Goal: Task Accomplishment & Management: Complete application form

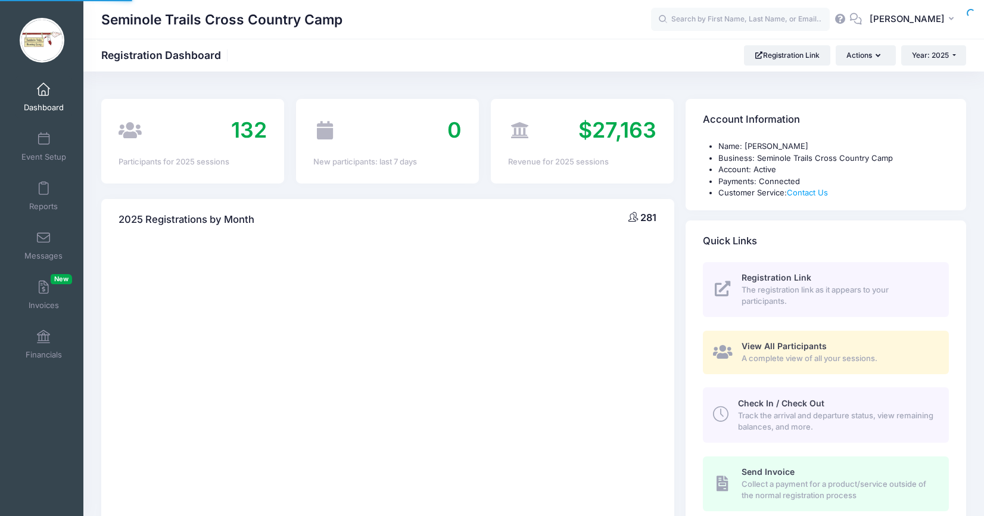
select select
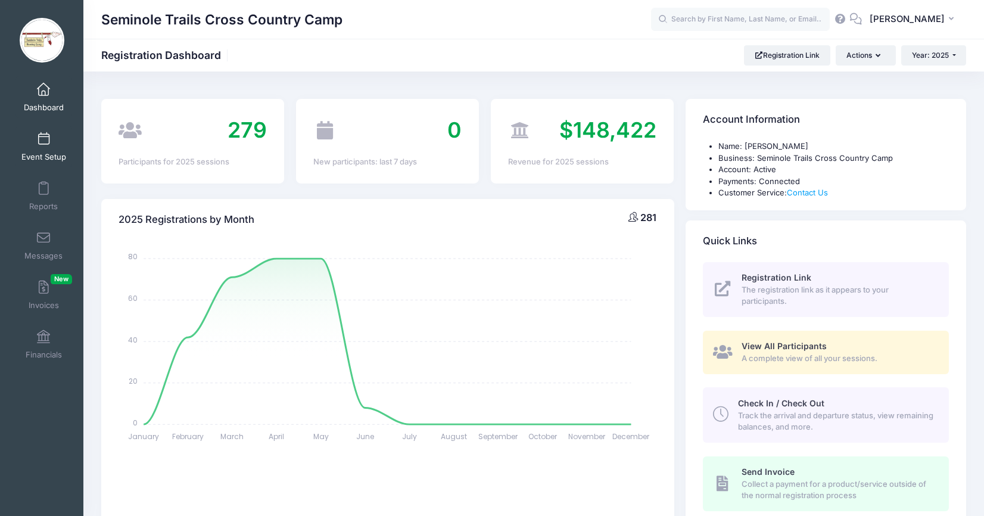
click at [41, 154] on span "Event Setup" at bounding box center [43, 157] width 45 height 10
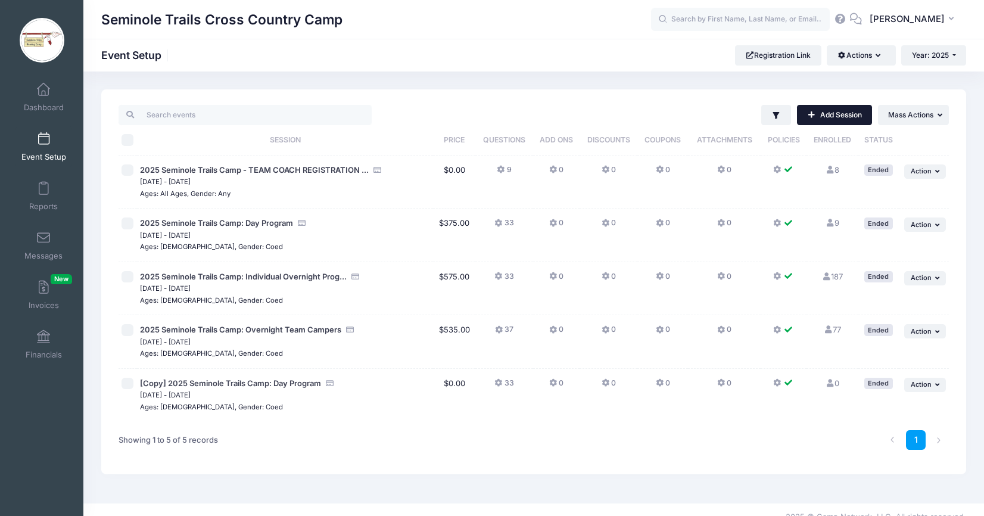
click at [853, 115] on link "Add Session" at bounding box center [834, 115] width 75 height 20
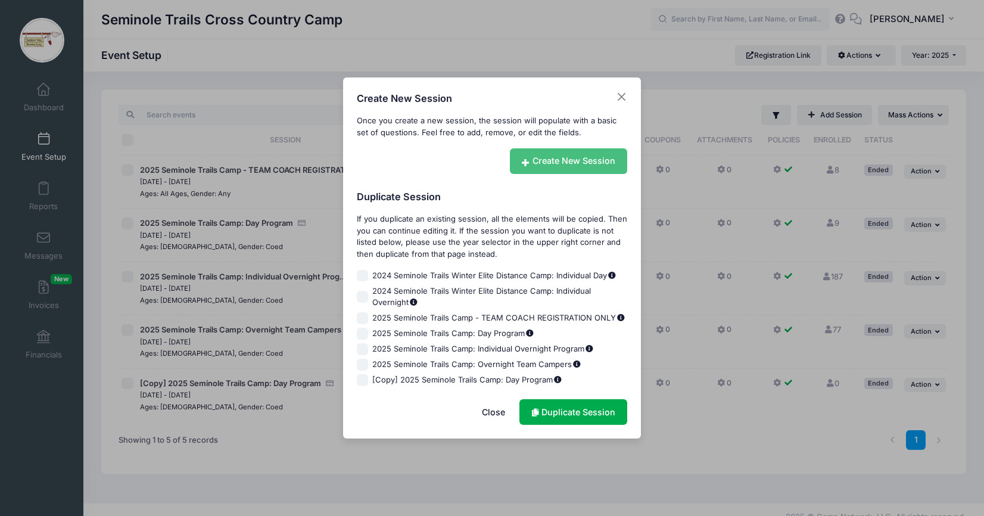
click at [573, 156] on link "Create New Session" at bounding box center [569, 161] width 118 height 26
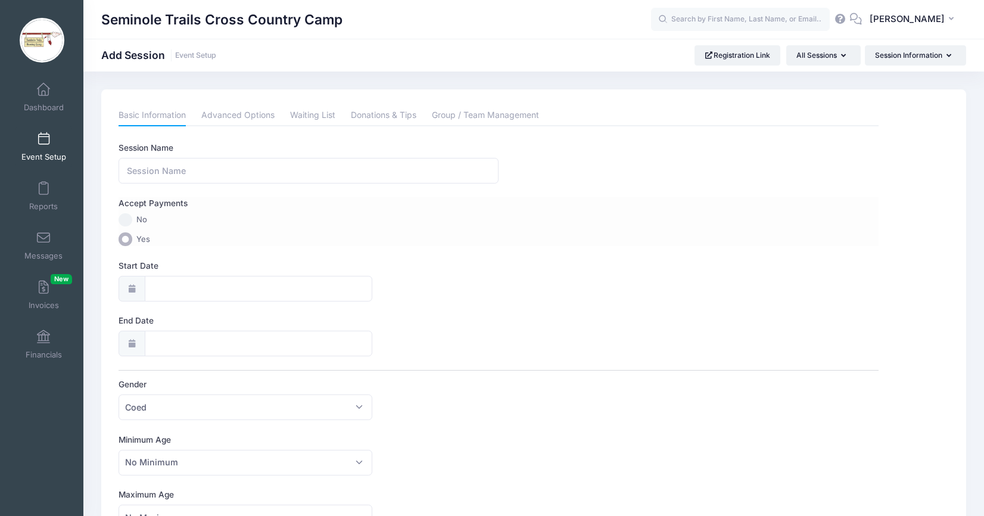
click at [138, 219] on span "No" at bounding box center [141, 220] width 11 height 12
click at [132, 219] on input "No" at bounding box center [126, 220] width 14 height 14
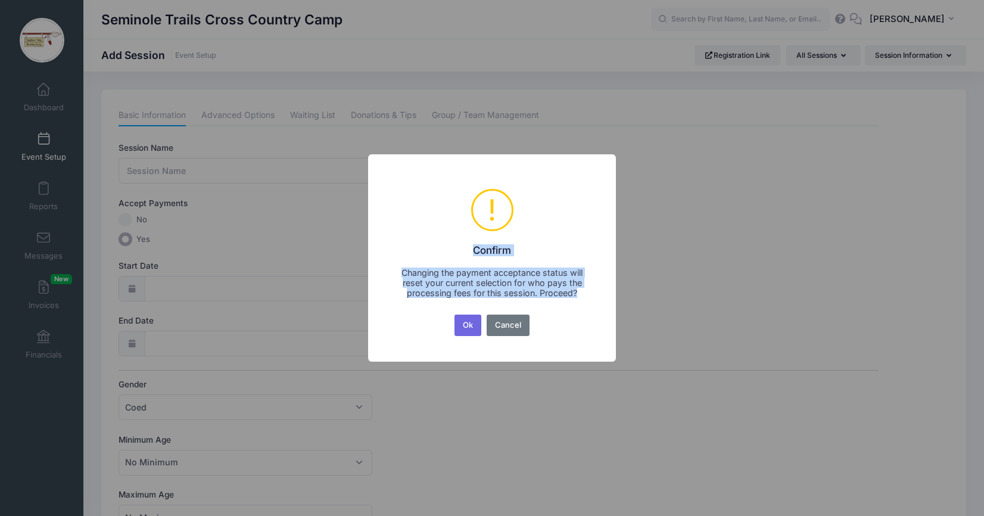
drag, startPoint x: 582, startPoint y: 294, endPoint x: 455, endPoint y: 253, distance: 134.0
click at [455, 253] on div "× ! Confirm Changing the payment acceptance status will reset your current sele…" at bounding box center [492, 257] width 248 height 207
copy div "Confirm Changing the payment acceptance status will reset your current selectio…"
click at [516, 325] on button "Cancel" at bounding box center [508, 325] width 43 height 21
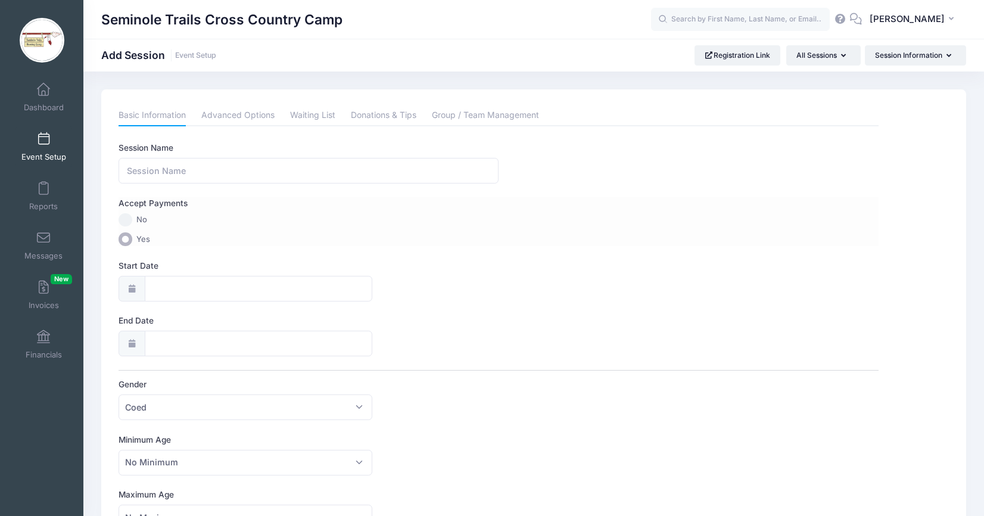
click at [123, 221] on input "No" at bounding box center [126, 220] width 14 height 14
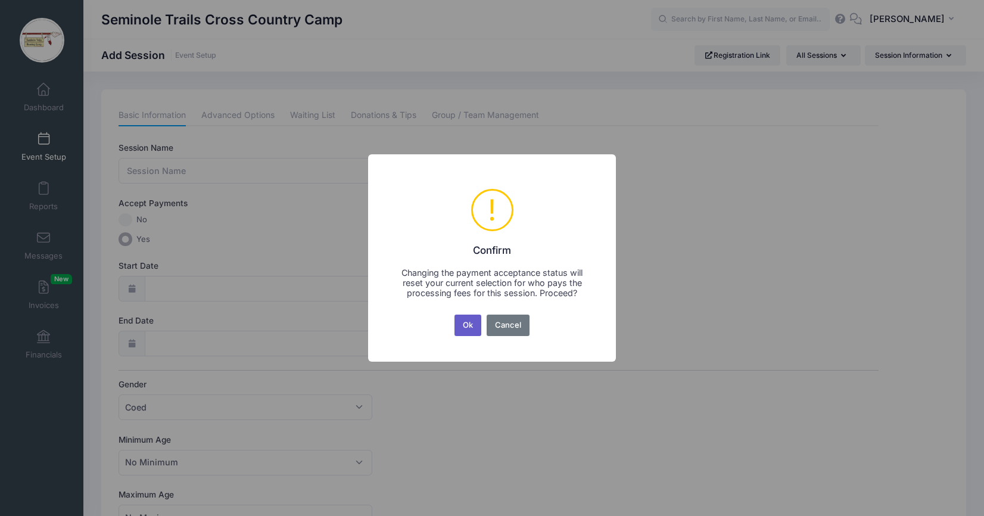
click at [475, 325] on button "Ok" at bounding box center [468, 325] width 27 height 21
radio input "true"
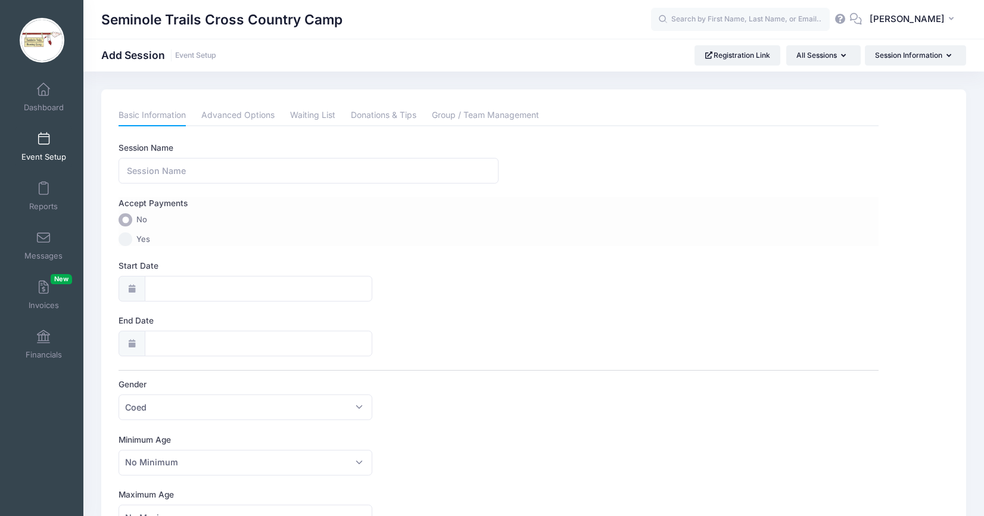
click at [126, 241] on input "Yes" at bounding box center [126, 239] width 14 height 14
radio input "true"
click at [40, 108] on span "Dashboard" at bounding box center [44, 107] width 40 height 10
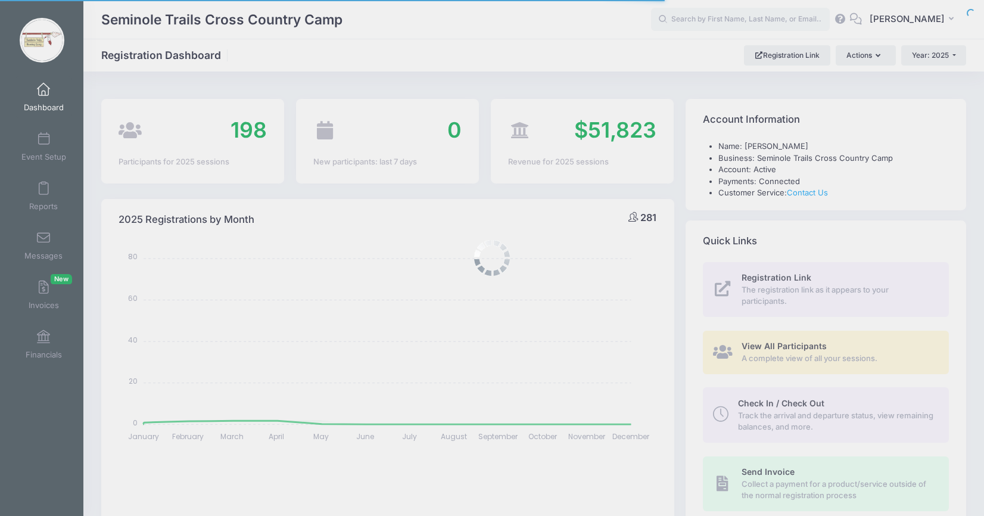
select select
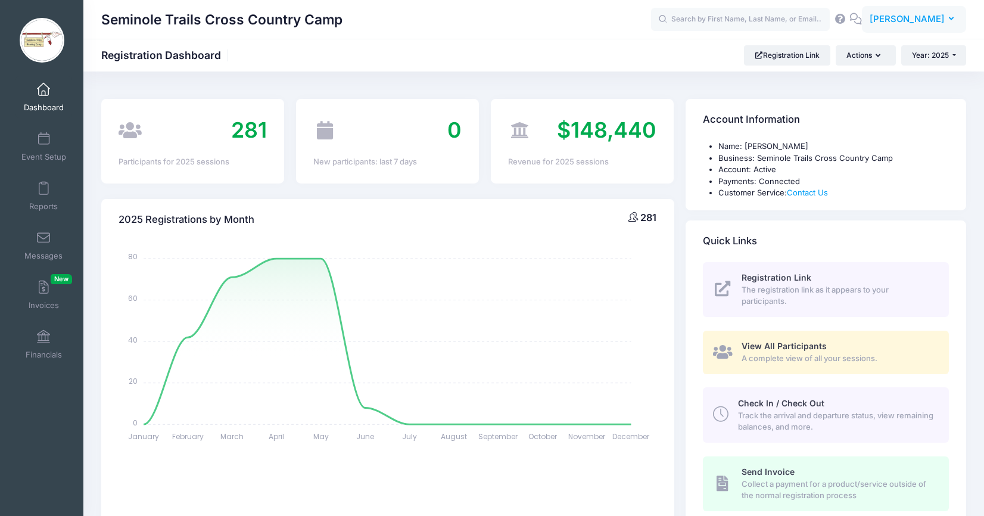
click at [918, 24] on span "[PERSON_NAME]" at bounding box center [907, 19] width 75 height 13
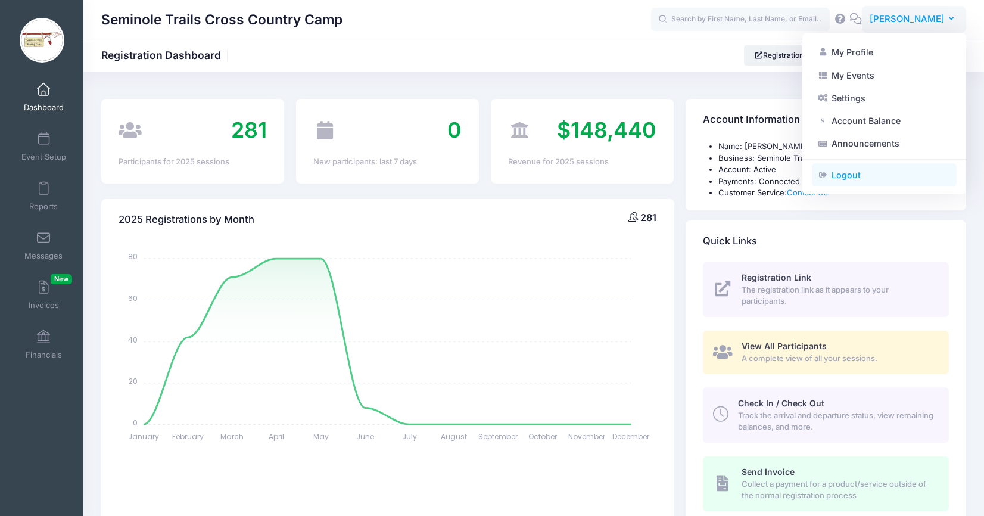
click at [875, 170] on link "Logout" at bounding box center [884, 175] width 145 height 23
